Goal: Transaction & Acquisition: Purchase product/service

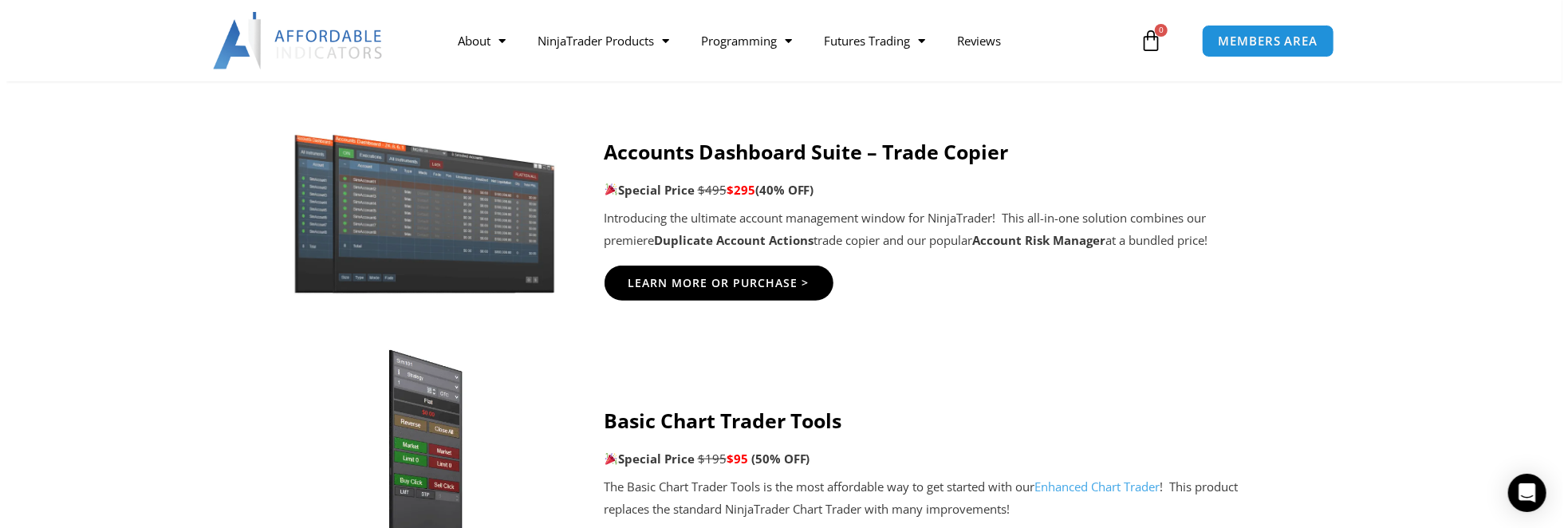
scroll to position [1064, 0]
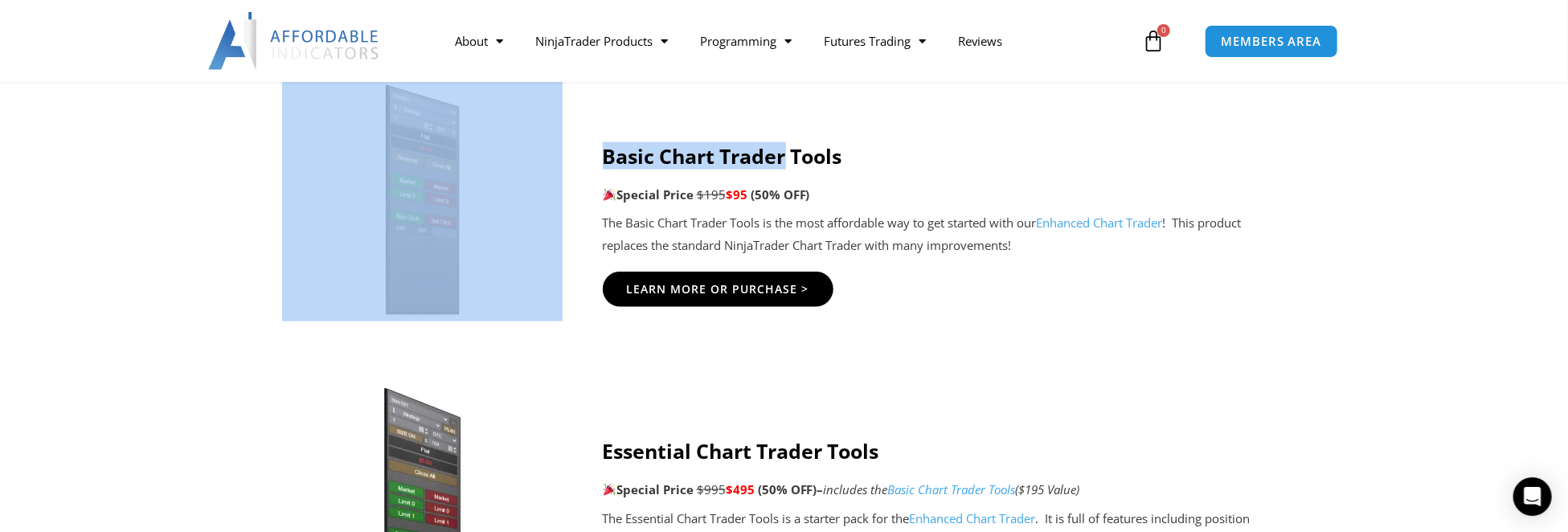
drag, startPoint x: 599, startPoint y: 155, endPoint x: 785, endPoint y: 151, distance: 186.0
click at [785, 151] on div "Basic Chart Trader Tools Special Price $195 $95 (50% OFF) The Basic Chart Trade…" at bounding box center [785, 209] width 1005 height 258
copy div "Basic Chart Trader"
